Goal: Task Accomplishment & Management: Use online tool/utility

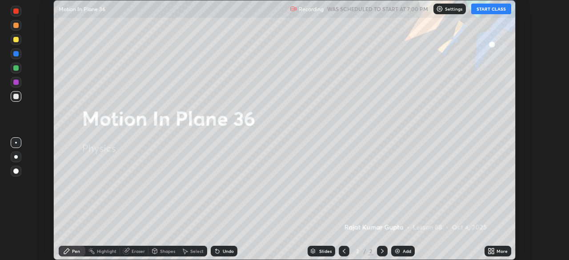
scroll to position [260, 569]
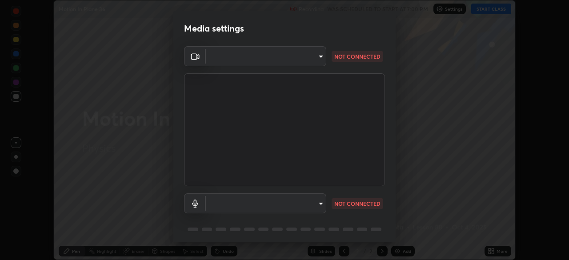
type input "c6d9f4fad3682c18dafb571cd2331b3ecaaf554884ec2734a231d331960bfaec"
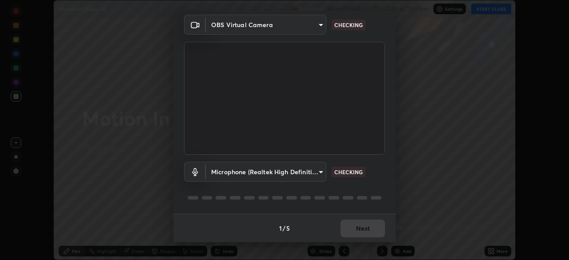
click at [319, 171] on body "Erase all Motion In Plane 36 Recording WAS SCHEDULED TO START AT 7:00 PM Settin…" at bounding box center [284, 130] width 569 height 260
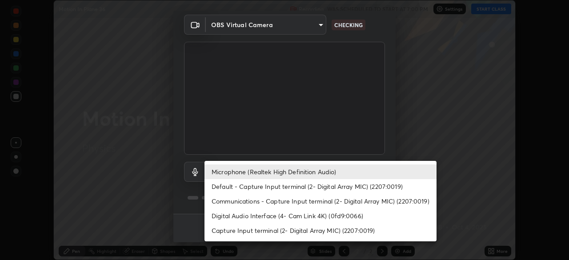
click at [306, 189] on li "Default - Capture Input terminal (2- Digital Array MIC) (2207:0019)" at bounding box center [321, 186] width 232 height 15
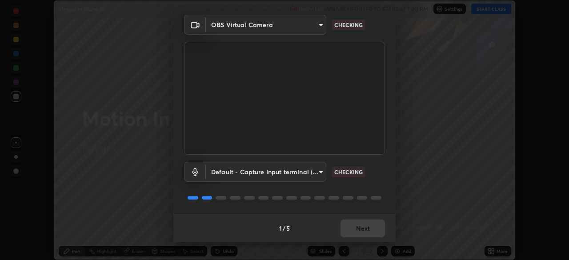
click at [304, 174] on body "Erase all Motion In Plane 36 Recording WAS SCHEDULED TO START AT 7:00 PM Settin…" at bounding box center [284, 130] width 569 height 260
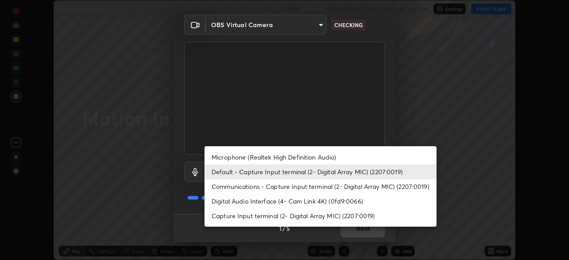
click at [307, 160] on li "Microphone (Realtek High Definition Audio)" at bounding box center [321, 157] width 232 height 15
type input "08d2579e0e28a31325e46f1a0935fd135ddd04ca2428966b5fd78fa4b1a724ef"
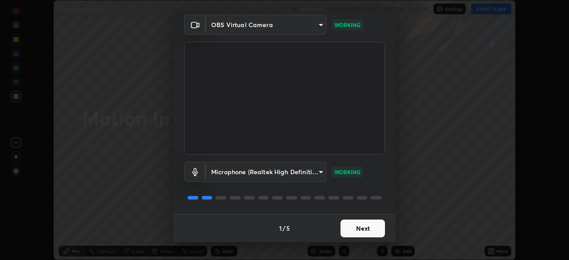
click at [359, 232] on button "Next" at bounding box center [363, 229] width 44 height 18
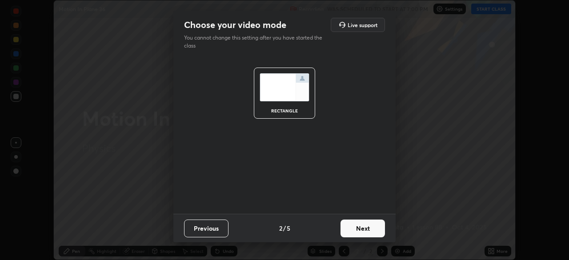
click at [365, 230] on button "Next" at bounding box center [363, 229] width 44 height 18
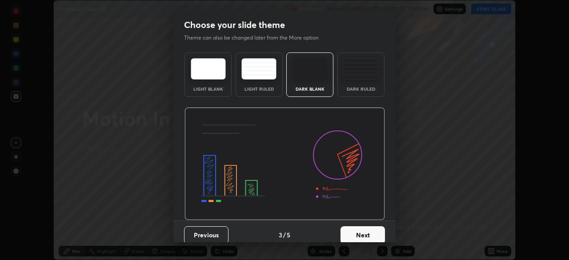
click at [372, 234] on button "Next" at bounding box center [363, 235] width 44 height 18
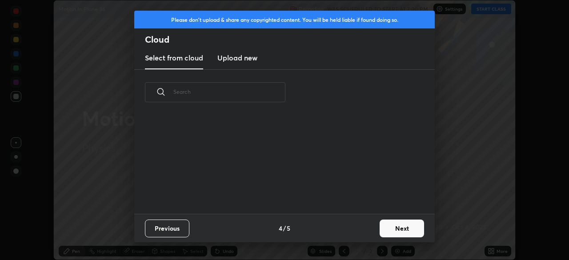
click at [388, 228] on button "Next" at bounding box center [402, 229] width 44 height 18
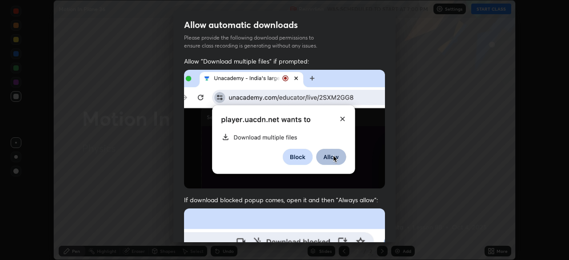
click at [336, 193] on div "Allow "Download multiple files" if prompted: If download blocked popup comes, o…" at bounding box center [284, 244] width 222 height 375
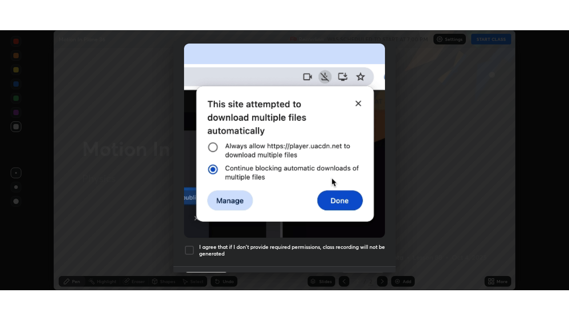
scroll to position [213, 0]
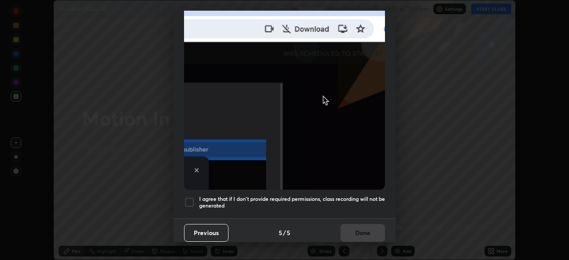
click at [350, 196] on h5 "I agree that if I don't provide required permissions, class recording will not …" at bounding box center [292, 203] width 186 height 14
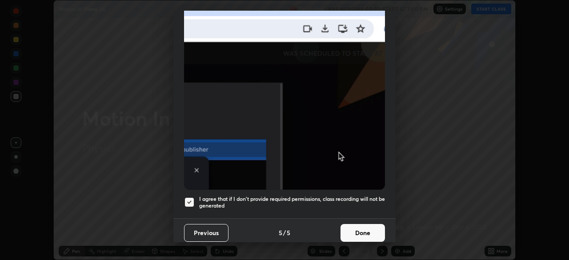
click at [355, 229] on button "Done" at bounding box center [363, 233] width 44 height 18
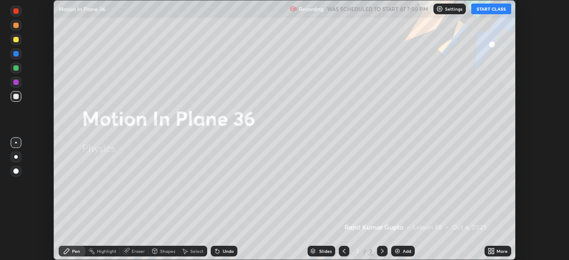
click at [486, 8] on button "START CLASS" at bounding box center [492, 9] width 40 height 11
click at [498, 248] on div "More" at bounding box center [498, 251] width 27 height 11
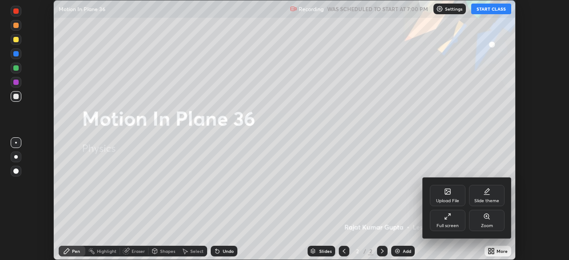
click at [453, 222] on div "Full screen" at bounding box center [448, 220] width 36 height 21
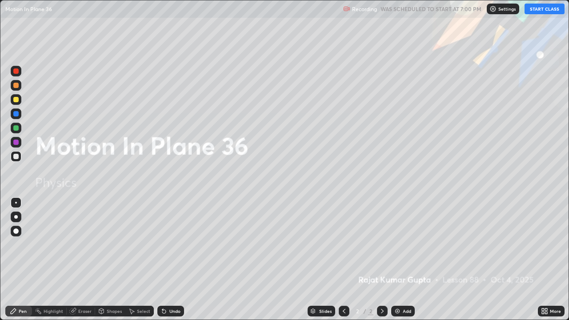
scroll to position [320, 569]
click at [379, 260] on icon at bounding box center [382, 311] width 7 height 7
click at [399, 260] on img at bounding box center [397, 311] width 7 height 7
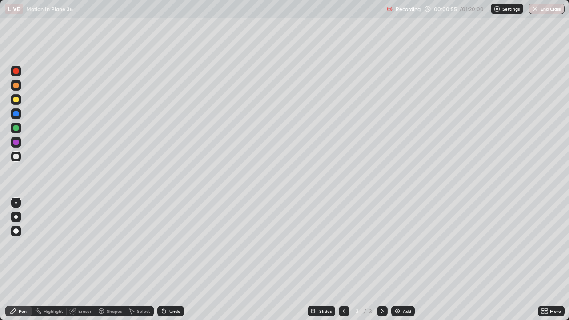
click at [14, 158] on div at bounding box center [15, 156] width 5 height 5
click at [16, 230] on div at bounding box center [15, 231] width 5 height 5
click at [17, 130] on div at bounding box center [15, 127] width 5 height 5
click at [16, 231] on div at bounding box center [15, 231] width 5 height 5
click at [18, 161] on div at bounding box center [16, 156] width 11 height 11
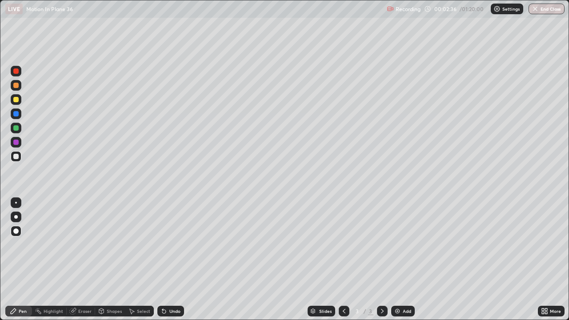
click at [174, 260] on div "Undo" at bounding box center [170, 311] width 27 height 11
click at [18, 130] on div at bounding box center [15, 127] width 5 height 5
click at [14, 113] on div at bounding box center [15, 113] width 5 height 5
click at [16, 129] on div at bounding box center [15, 127] width 5 height 5
click at [16, 157] on div at bounding box center [15, 156] width 5 height 5
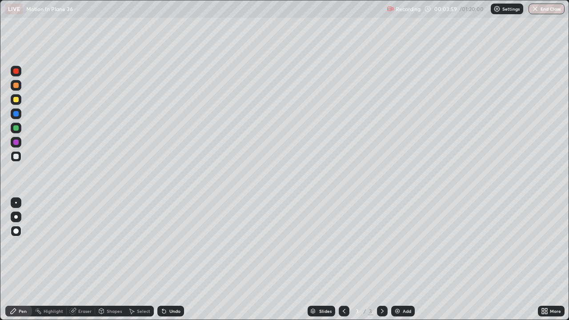
click at [166, 260] on icon at bounding box center [164, 311] width 7 height 7
click at [379, 260] on icon at bounding box center [382, 311] width 7 height 7
click at [399, 260] on img at bounding box center [397, 311] width 7 height 7
click at [20, 260] on div "Pen" at bounding box center [23, 311] width 8 height 4
click at [18, 157] on div at bounding box center [15, 156] width 5 height 5
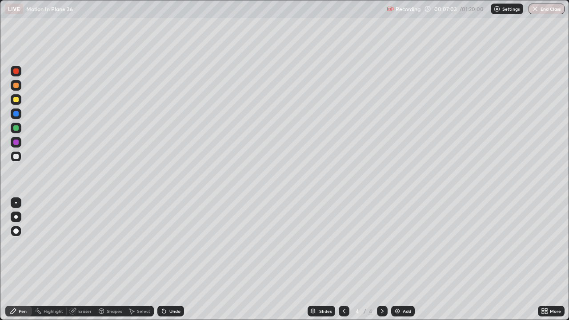
click at [170, 260] on div "Undo" at bounding box center [174, 311] width 11 height 4
click at [169, 260] on div "Undo" at bounding box center [174, 311] width 11 height 4
click at [17, 127] on div at bounding box center [15, 127] width 5 height 5
click at [16, 158] on div at bounding box center [15, 156] width 5 height 5
click at [15, 157] on div at bounding box center [15, 156] width 5 height 5
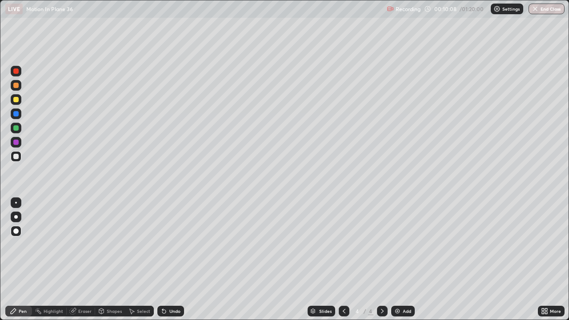
click at [173, 260] on div "Undo" at bounding box center [174, 311] width 11 height 4
click at [175, 260] on div "Undo" at bounding box center [174, 311] width 11 height 4
click at [0, 92] on div "Setting up your live class" at bounding box center [284, 160] width 569 height 320
click at [90, 260] on div "Eraser" at bounding box center [84, 311] width 13 height 4
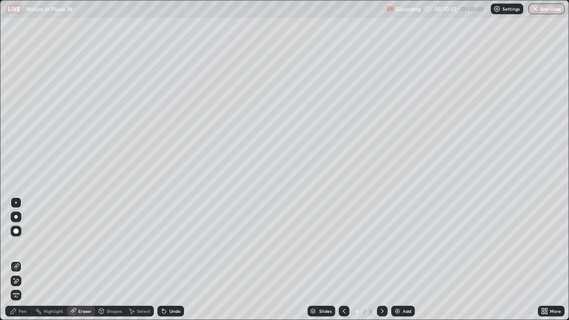
click at [19, 260] on div "Pen" at bounding box center [23, 311] width 8 height 4
click at [18, 260] on div "Pen" at bounding box center [18, 311] width 27 height 11
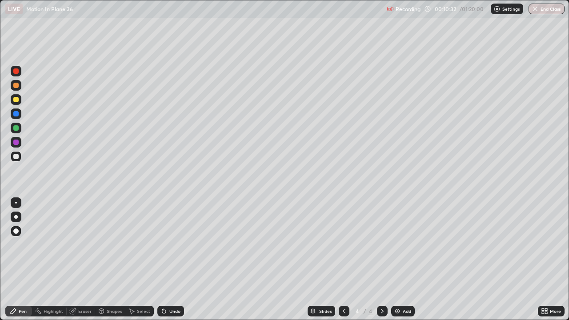
click at [19, 260] on div "Pen" at bounding box center [23, 311] width 8 height 4
click at [401, 260] on div "Add" at bounding box center [403, 311] width 24 height 11
click at [16, 157] on div at bounding box center [15, 156] width 5 height 5
click at [172, 260] on div "Undo" at bounding box center [174, 311] width 11 height 4
click at [14, 143] on div at bounding box center [15, 142] width 5 height 5
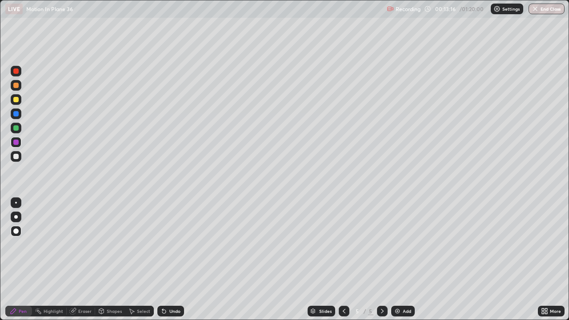
click at [16, 101] on div at bounding box center [15, 99] width 5 height 5
click at [15, 158] on div at bounding box center [15, 156] width 5 height 5
click at [172, 260] on div "Undo" at bounding box center [174, 311] width 11 height 4
click at [170, 260] on div "Undo" at bounding box center [174, 311] width 11 height 4
click at [171, 260] on div "Undo" at bounding box center [174, 311] width 11 height 4
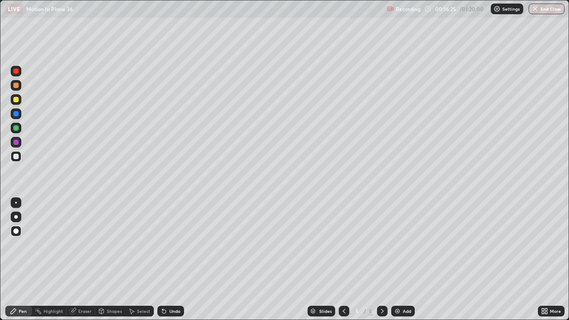
click at [169, 260] on div "Undo" at bounding box center [174, 311] width 11 height 4
click at [169, 260] on div "Undo" at bounding box center [170, 311] width 27 height 11
click at [168, 260] on div "Undo" at bounding box center [170, 311] width 27 height 11
click at [17, 101] on div at bounding box center [15, 99] width 5 height 5
click at [14, 114] on div at bounding box center [15, 113] width 5 height 5
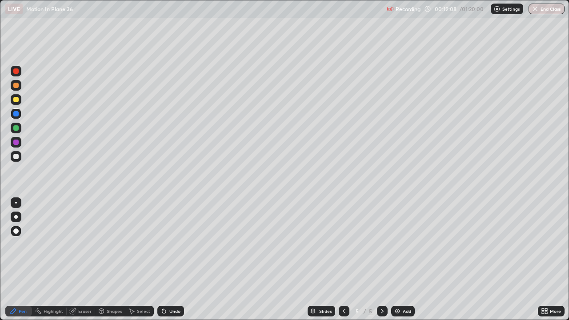
click at [79, 260] on div "Eraser" at bounding box center [84, 311] width 13 height 4
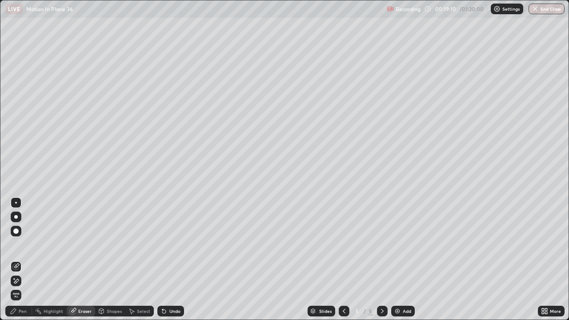
click at [21, 260] on div "Pen" at bounding box center [23, 311] width 8 height 4
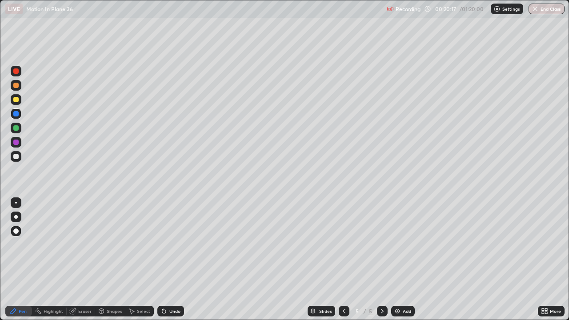
click at [10, 260] on icon at bounding box center [13, 311] width 7 height 7
click at [14, 157] on div at bounding box center [15, 156] width 5 height 5
click at [16, 129] on div at bounding box center [15, 127] width 5 height 5
click at [80, 260] on div "Eraser" at bounding box center [81, 311] width 28 height 11
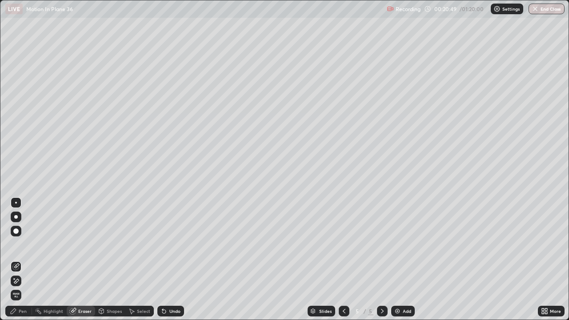
click at [15, 260] on icon at bounding box center [13, 311] width 7 height 7
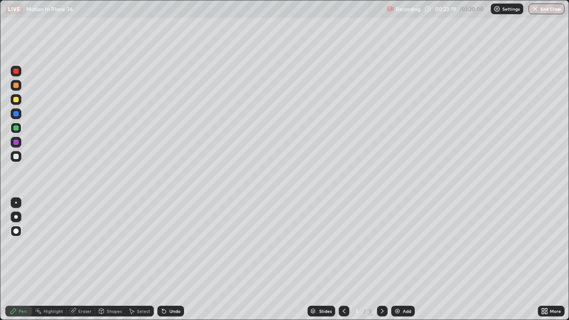
click at [378, 260] on div at bounding box center [382, 311] width 11 height 11
click at [396, 260] on img at bounding box center [397, 311] width 7 height 7
click at [16, 157] on div at bounding box center [15, 156] width 5 height 5
click at [170, 260] on div "Undo" at bounding box center [174, 311] width 11 height 4
click at [171, 260] on div "Undo" at bounding box center [170, 311] width 27 height 11
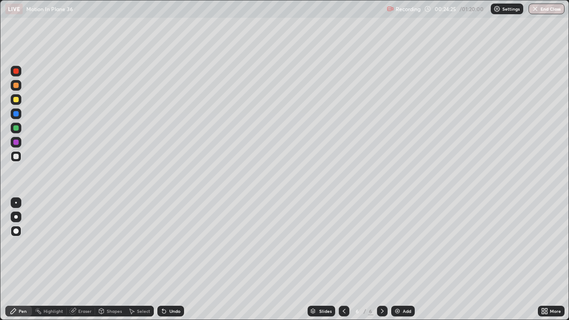
click at [170, 260] on div "Undo" at bounding box center [174, 311] width 11 height 4
click at [172, 260] on div "Undo" at bounding box center [170, 311] width 27 height 11
click at [17, 129] on div at bounding box center [15, 127] width 5 height 5
click at [16, 114] on div at bounding box center [15, 113] width 5 height 5
click at [17, 156] on div at bounding box center [15, 156] width 5 height 5
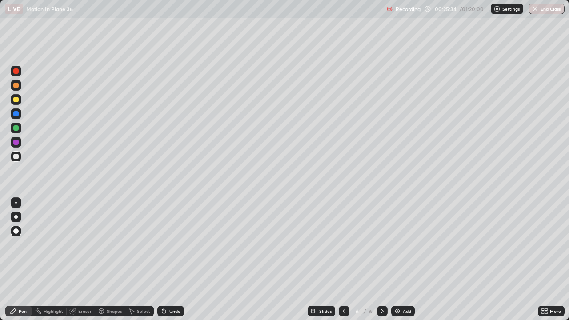
click at [15, 113] on div at bounding box center [15, 113] width 5 height 5
click at [13, 158] on div at bounding box center [16, 156] width 11 height 11
click at [379, 260] on icon at bounding box center [382, 311] width 7 height 7
click at [400, 260] on img at bounding box center [397, 311] width 7 height 7
click at [170, 260] on div "Undo" at bounding box center [174, 311] width 11 height 4
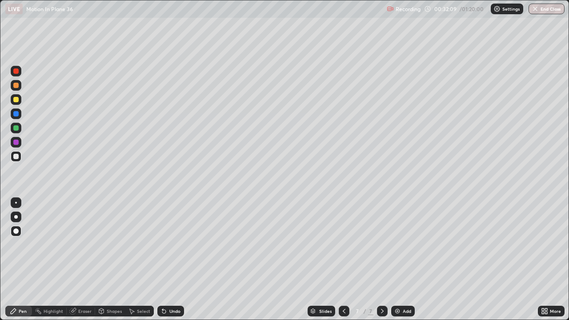
click at [170, 260] on div "Undo" at bounding box center [170, 311] width 27 height 11
click at [18, 124] on div at bounding box center [16, 128] width 11 height 11
click at [16, 158] on div at bounding box center [15, 156] width 5 height 5
click at [13, 159] on div at bounding box center [16, 156] width 11 height 11
click at [169, 260] on div "Undo" at bounding box center [170, 311] width 27 height 11
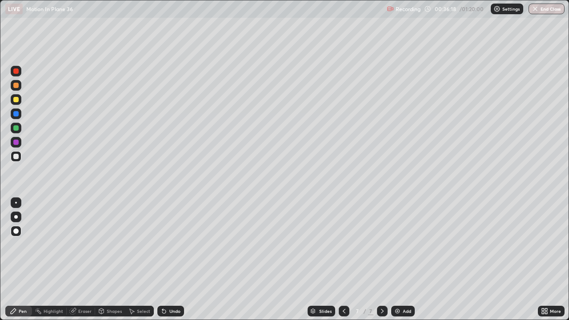
click at [382, 260] on icon at bounding box center [382, 311] width 7 height 7
click at [401, 260] on div "Add" at bounding box center [403, 311] width 24 height 11
click at [170, 260] on div "Undo" at bounding box center [174, 311] width 11 height 4
click at [167, 260] on div "Undo" at bounding box center [170, 311] width 27 height 11
click at [175, 260] on div "Undo" at bounding box center [174, 311] width 11 height 4
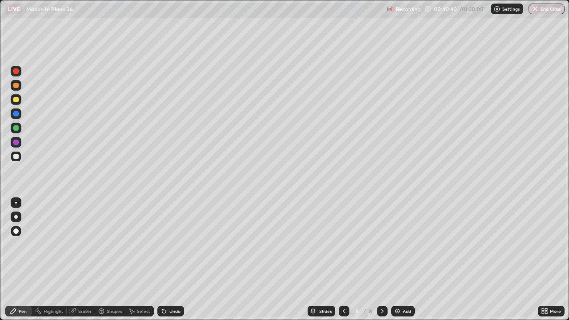
click at [170, 260] on div "Undo" at bounding box center [174, 311] width 11 height 4
click at [370, 260] on div "8" at bounding box center [370, 311] width 5 height 8
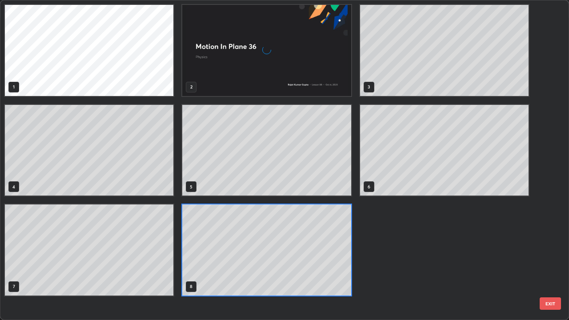
click at [397, 260] on div "1 2 3 4 5 6 7 8" at bounding box center [276, 159] width 553 height 319
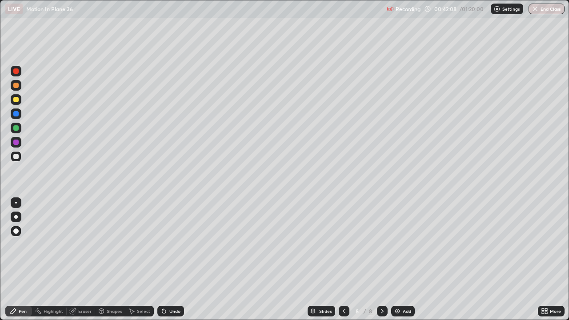
click at [379, 260] on div at bounding box center [382, 311] width 11 height 11
click at [401, 260] on div "Add" at bounding box center [403, 311] width 24 height 11
click at [18, 159] on div at bounding box center [16, 156] width 11 height 11
click at [16, 100] on div at bounding box center [15, 99] width 5 height 5
click at [16, 155] on div at bounding box center [15, 156] width 5 height 5
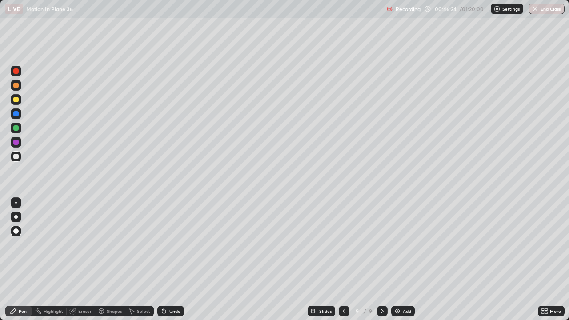
click at [85, 260] on div "Eraser" at bounding box center [84, 311] width 13 height 4
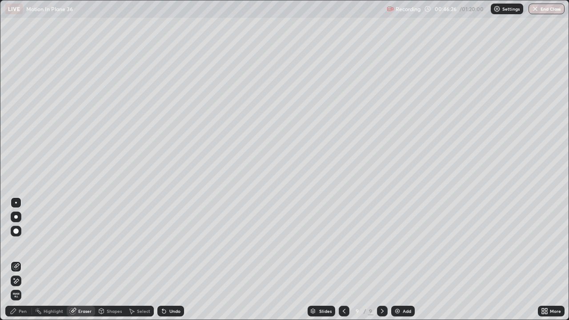
click at [27, 260] on div "Pen" at bounding box center [18, 311] width 27 height 11
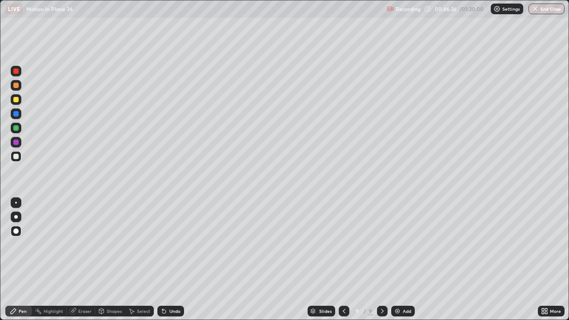
click at [24, 260] on div "Pen" at bounding box center [23, 311] width 8 height 4
click at [382, 260] on icon at bounding box center [382, 311] width 7 height 7
click at [399, 260] on div "Add" at bounding box center [403, 311] width 24 height 11
click at [339, 260] on div at bounding box center [344, 311] width 11 height 11
click at [381, 260] on icon at bounding box center [382, 311] width 7 height 7
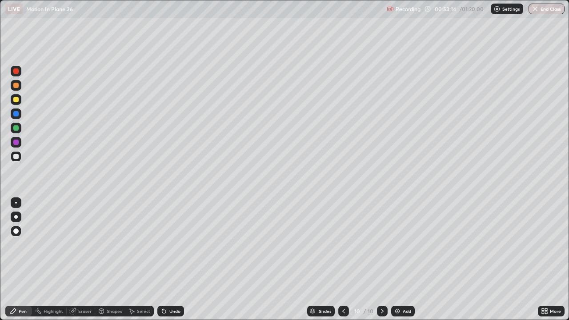
click at [15, 157] on div at bounding box center [15, 156] width 5 height 5
click at [169, 260] on div "Undo" at bounding box center [174, 311] width 11 height 4
click at [171, 260] on div "Undo" at bounding box center [170, 311] width 27 height 11
click at [170, 260] on div "Undo" at bounding box center [170, 311] width 27 height 11
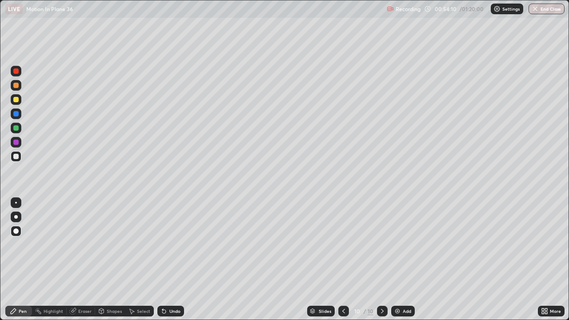
click at [16, 101] on div at bounding box center [15, 99] width 5 height 5
click at [13, 157] on div at bounding box center [16, 156] width 11 height 11
click at [15, 144] on div at bounding box center [15, 142] width 5 height 5
click at [16, 114] on div at bounding box center [15, 113] width 5 height 5
click at [173, 260] on div "Undo" at bounding box center [174, 311] width 11 height 4
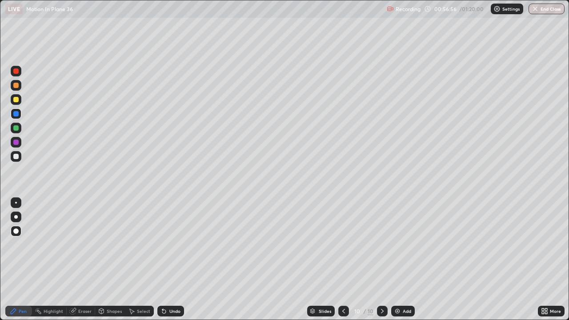
click at [174, 260] on div "Undo" at bounding box center [170, 311] width 27 height 11
click at [176, 260] on div "Undo" at bounding box center [170, 311] width 27 height 11
click at [177, 260] on div "Undo" at bounding box center [170, 311] width 27 height 11
click at [14, 156] on div at bounding box center [15, 156] width 5 height 5
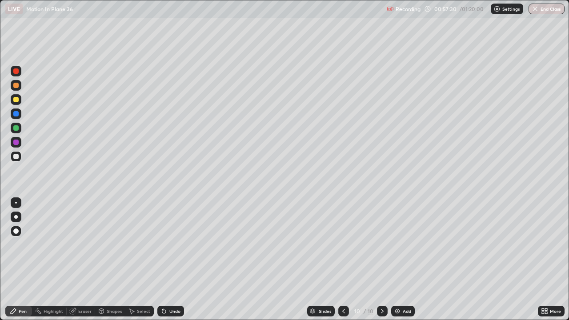
click at [16, 129] on div at bounding box center [15, 127] width 5 height 5
click at [14, 143] on div at bounding box center [15, 142] width 5 height 5
click at [169, 260] on div "Undo" at bounding box center [174, 311] width 11 height 4
click at [84, 260] on div "Eraser" at bounding box center [84, 311] width 13 height 4
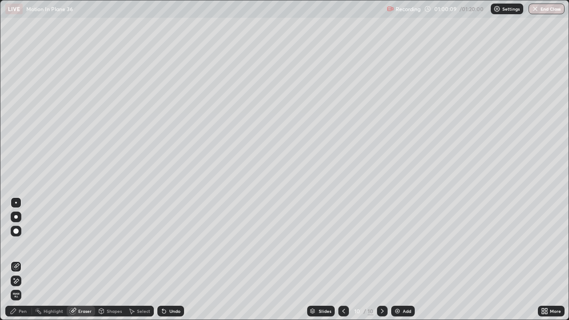
click at [17, 260] on icon at bounding box center [13, 311] width 7 height 7
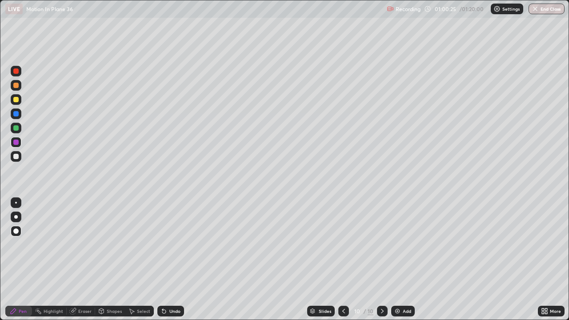
click at [12, 102] on div at bounding box center [16, 99] width 11 height 11
click at [11, 97] on div at bounding box center [16, 99] width 11 height 11
click at [17, 113] on div at bounding box center [15, 113] width 5 height 5
click at [169, 260] on div "Undo" at bounding box center [174, 311] width 11 height 4
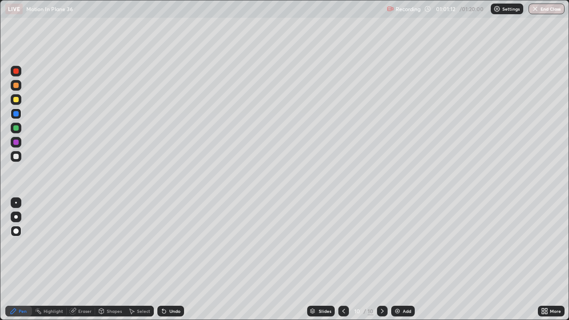
click at [167, 260] on div "Undo" at bounding box center [170, 311] width 27 height 11
click at [546, 11] on button "End Class" at bounding box center [547, 9] width 36 height 11
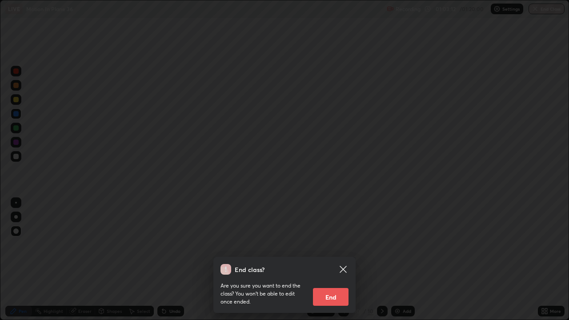
click at [324, 260] on button "End" at bounding box center [331, 297] width 36 height 18
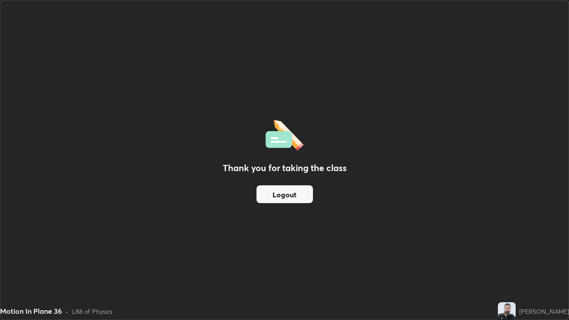
click at [291, 196] on button "Logout" at bounding box center [285, 194] width 56 height 18
